Goal: Task Accomplishment & Management: Complete application form

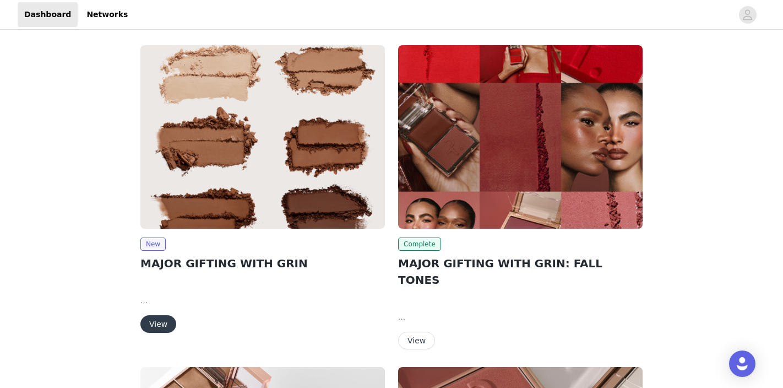
click at [164, 325] on button "View" at bounding box center [158, 324] width 36 height 18
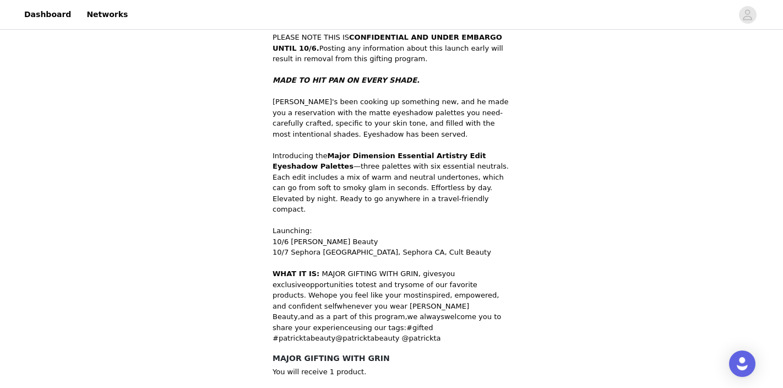
scroll to position [391, 0]
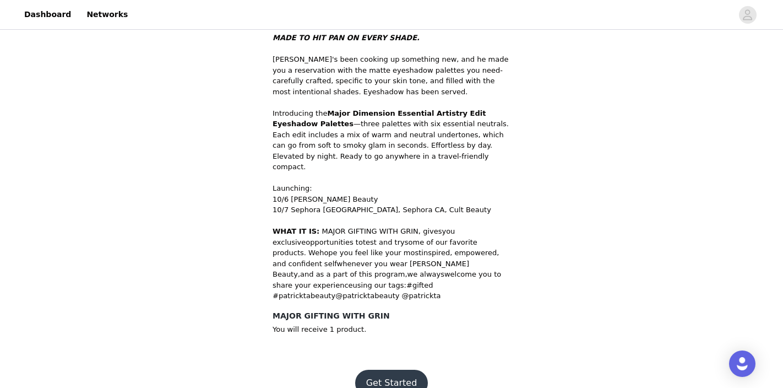
click at [395, 369] on button "Get Started" at bounding box center [391, 382] width 73 height 26
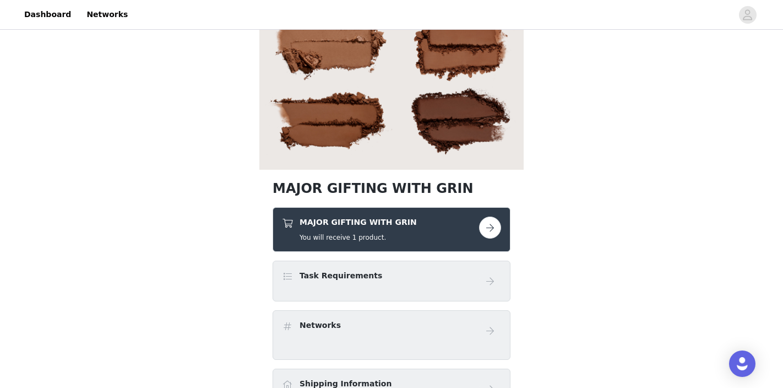
scroll to position [140, 0]
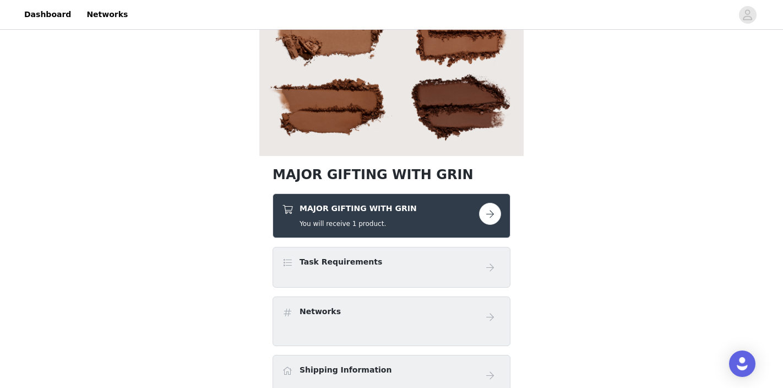
click at [494, 213] on button "button" at bounding box center [490, 214] width 22 height 22
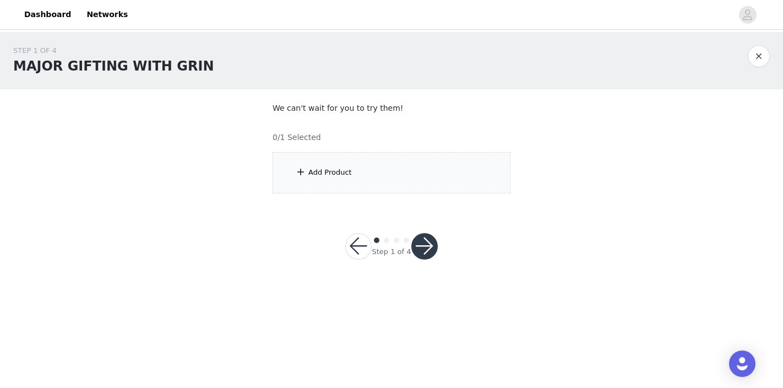
click at [338, 164] on div "Add Product" at bounding box center [391, 172] width 238 height 41
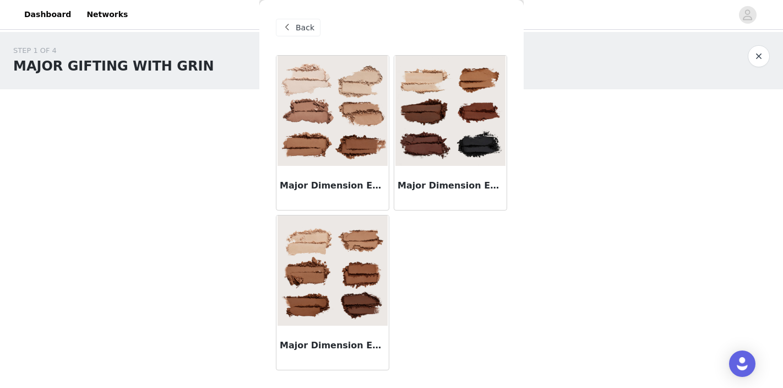
click at [343, 277] on img at bounding box center [332, 270] width 110 height 110
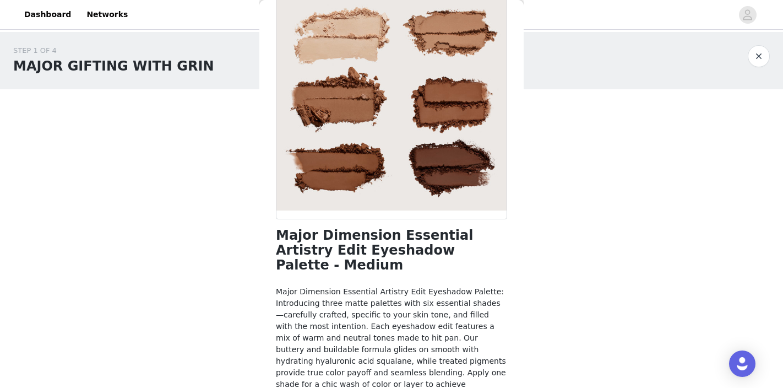
scroll to position [9, 0]
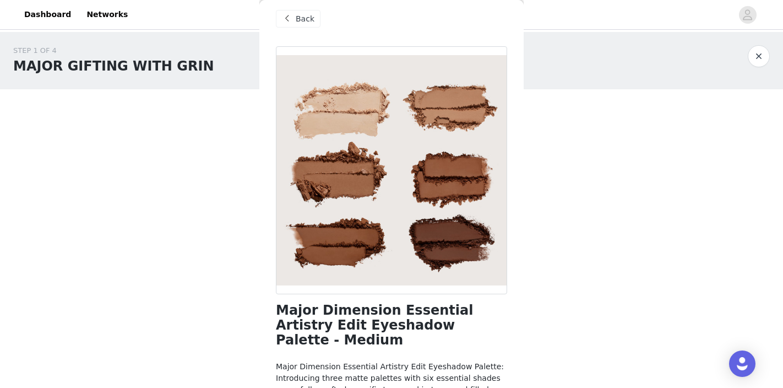
click at [305, 21] on span "Back" at bounding box center [305, 19] width 19 height 12
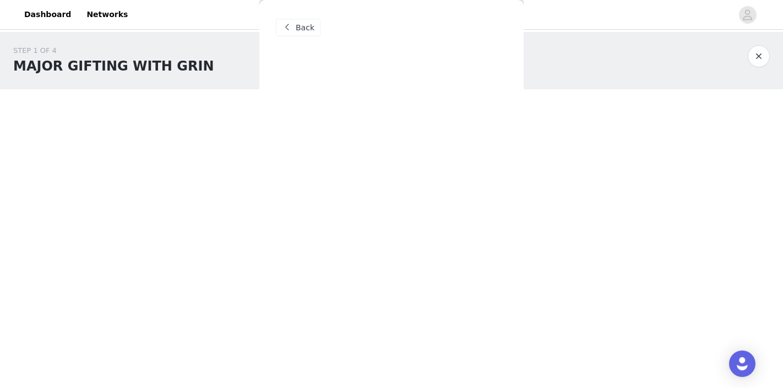
scroll to position [0, 0]
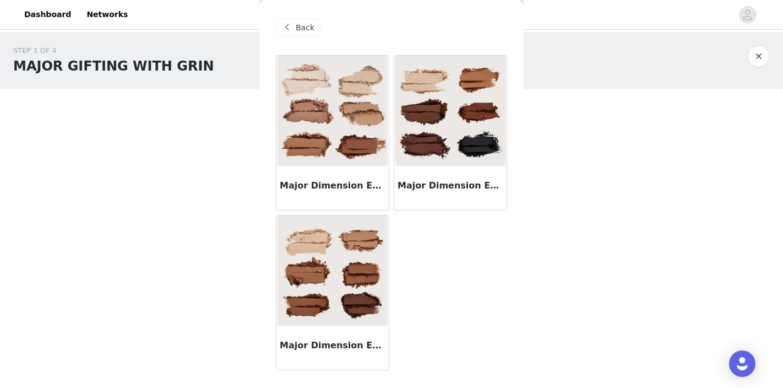
click at [367, 105] on img at bounding box center [332, 111] width 110 height 110
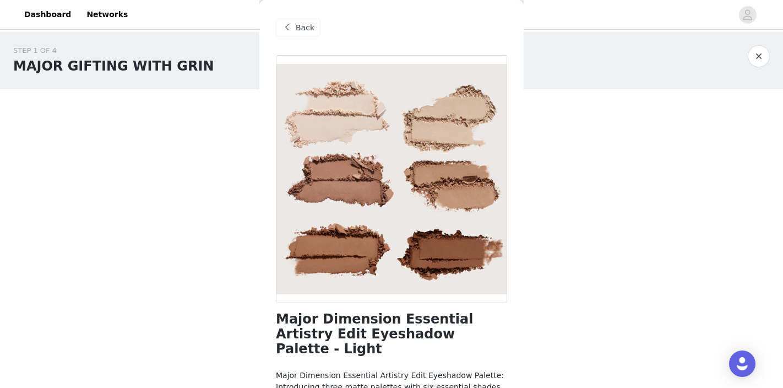
click at [292, 30] on span at bounding box center [286, 27] width 13 height 13
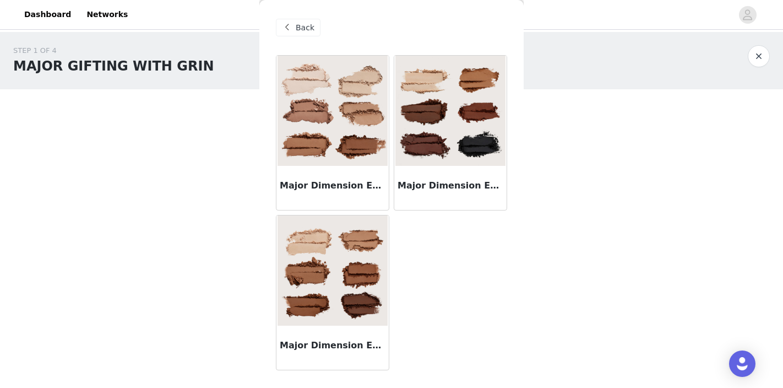
click at [353, 270] on img at bounding box center [332, 270] width 110 height 110
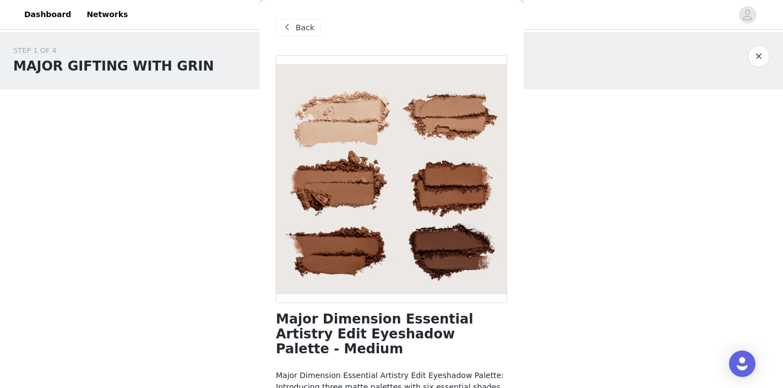
click at [295, 36] on div "Back" at bounding box center [298, 28] width 45 height 18
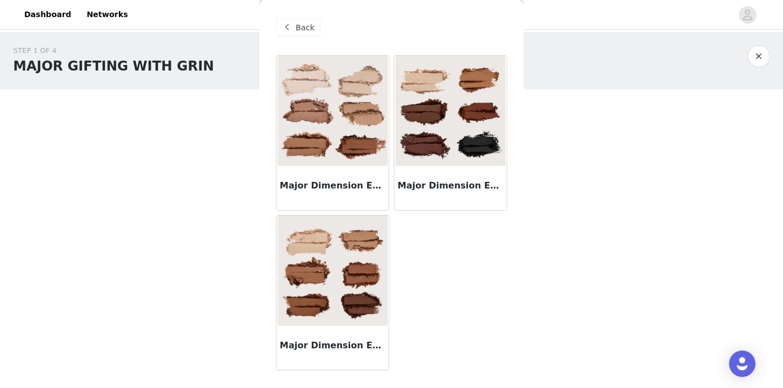
click at [377, 293] on img at bounding box center [332, 270] width 110 height 110
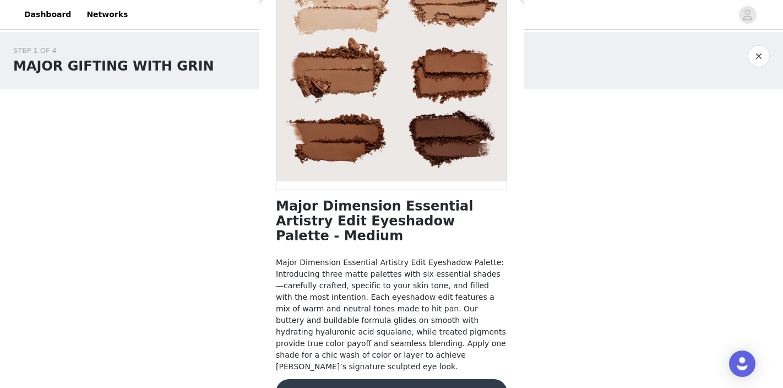
scroll to position [117, 0]
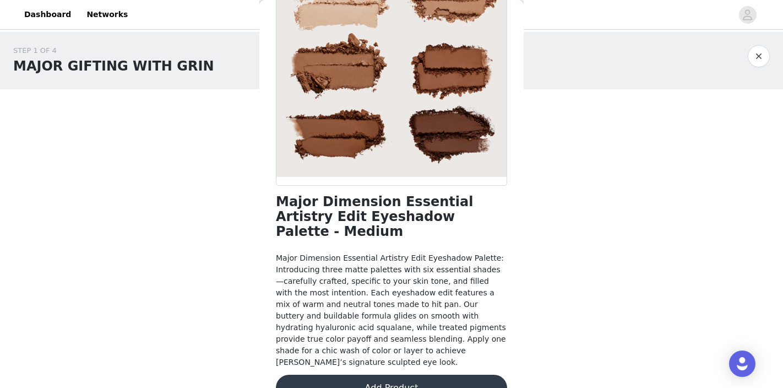
click at [374, 374] on button "Add Product" at bounding box center [391, 387] width 231 height 26
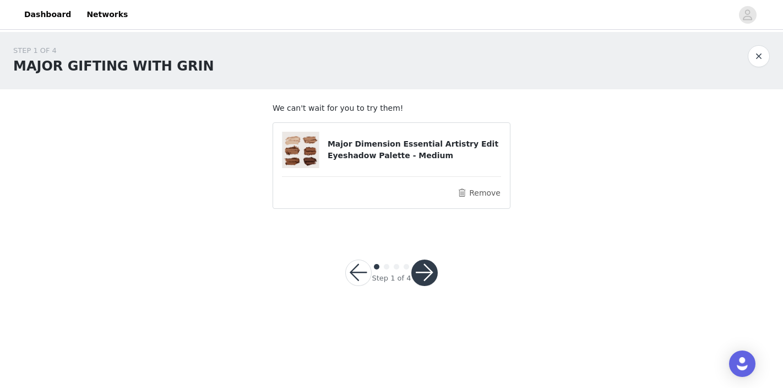
click at [430, 274] on button "button" at bounding box center [424, 272] width 26 height 26
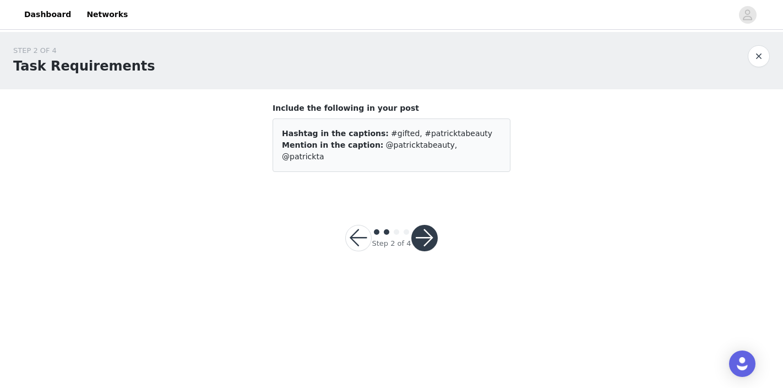
click at [421, 228] on button "button" at bounding box center [424, 238] width 26 height 26
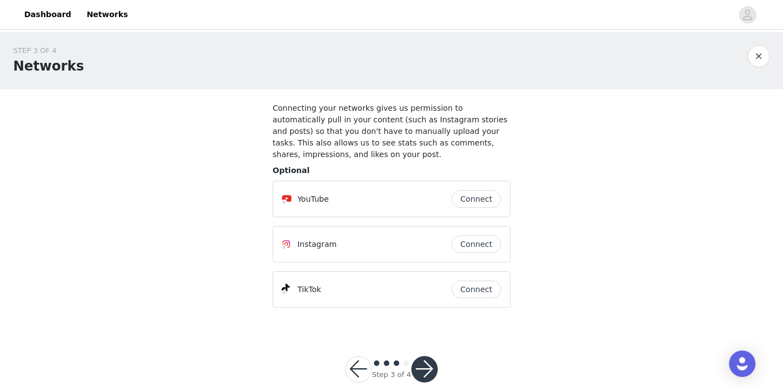
click at [422, 366] on button "button" at bounding box center [424, 369] width 26 height 26
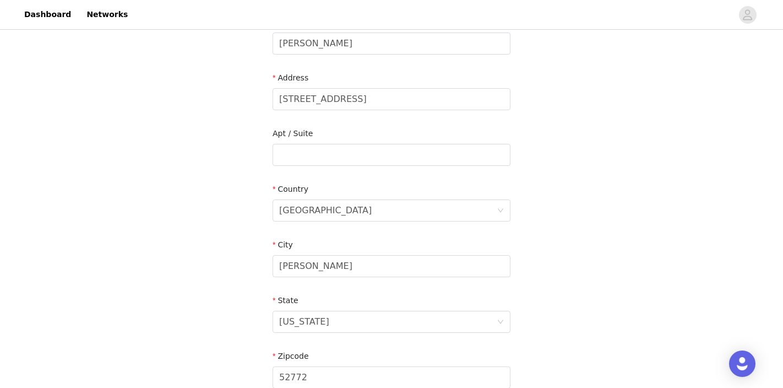
scroll to position [363, 0]
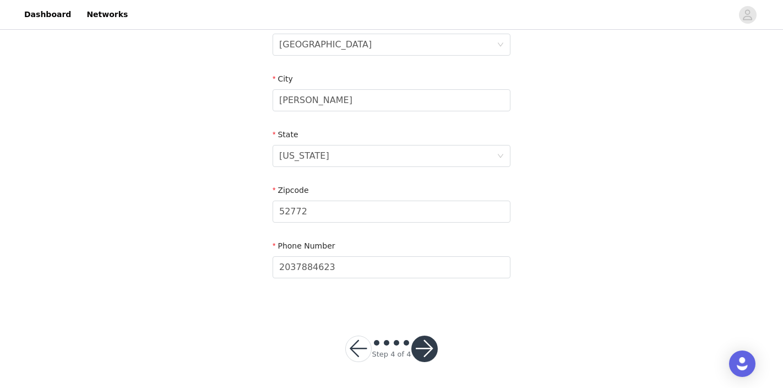
click at [424, 347] on button "button" at bounding box center [424, 348] width 26 height 26
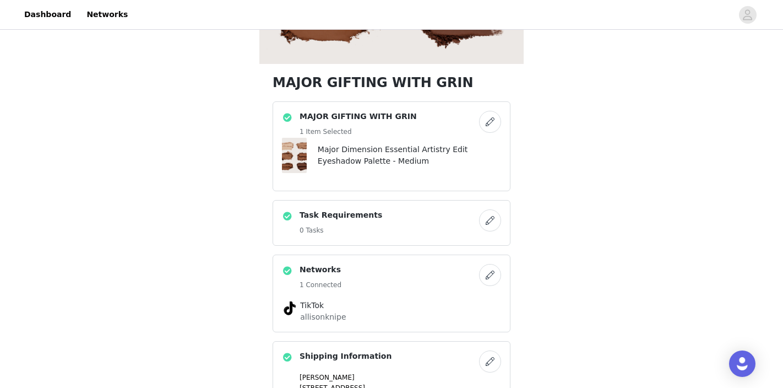
scroll to position [362, 0]
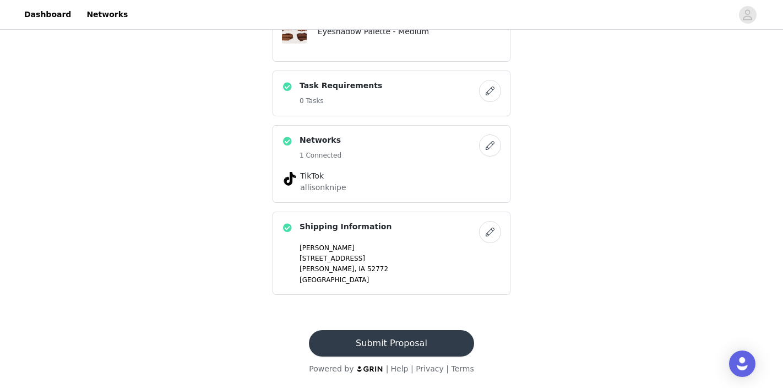
click at [410, 342] on button "Submit Proposal" at bounding box center [391, 343] width 165 height 26
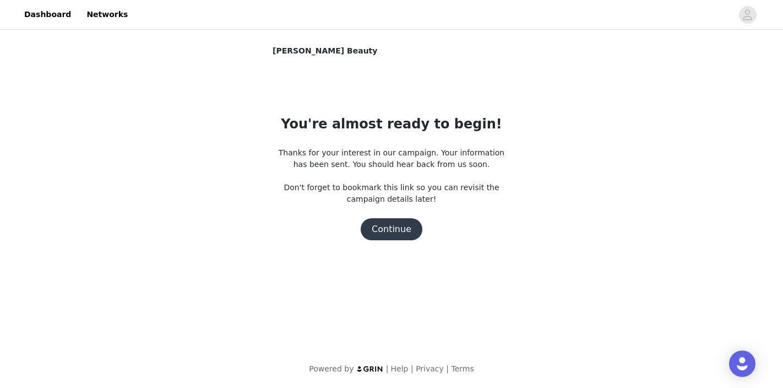
scroll to position [0, 0]
click at [395, 233] on button "Continue" at bounding box center [392, 229] width 62 height 22
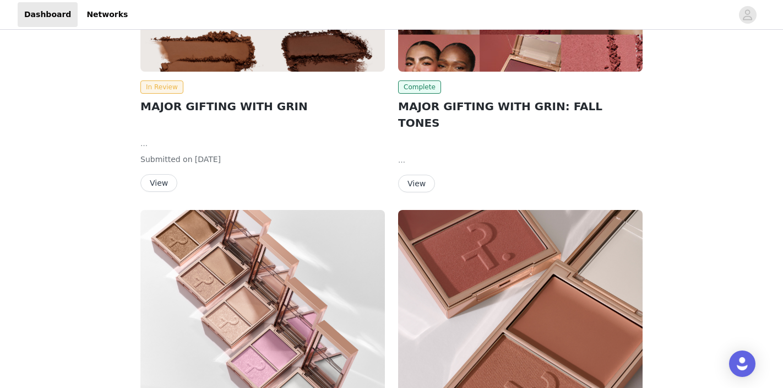
scroll to position [249, 0]
